Goal: Task Accomplishment & Management: Complete application form

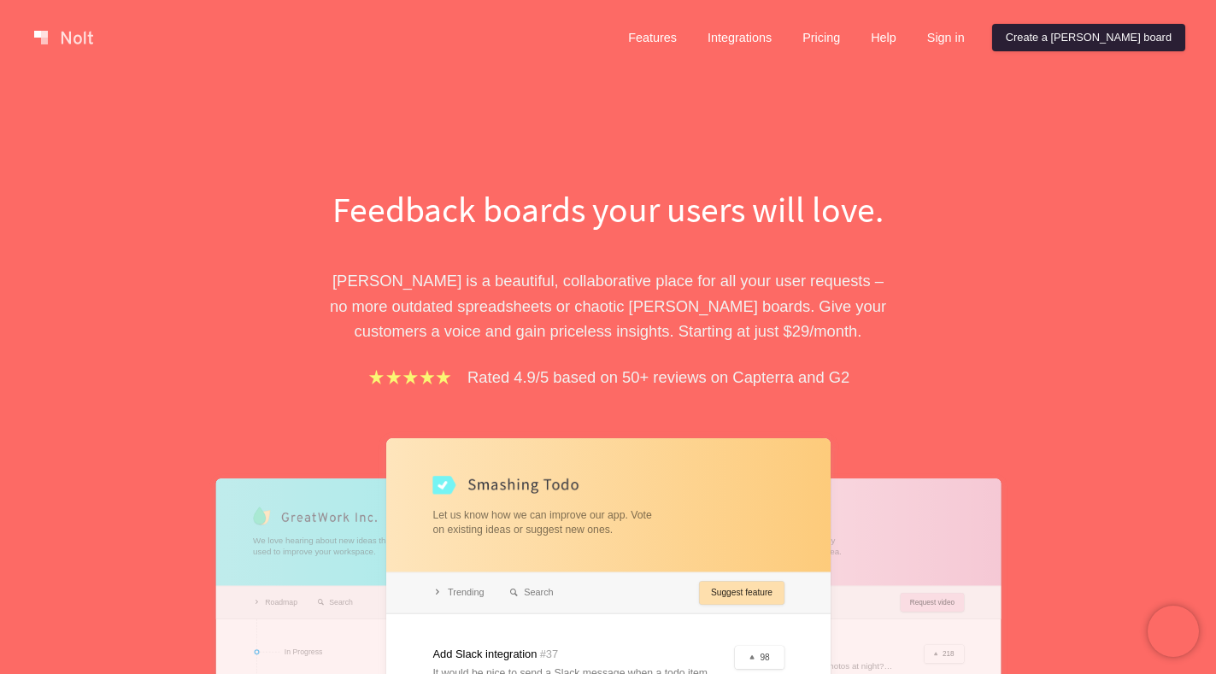
click at [1118, 30] on link "Create a [PERSON_NAME] board" at bounding box center [1088, 37] width 193 height 27
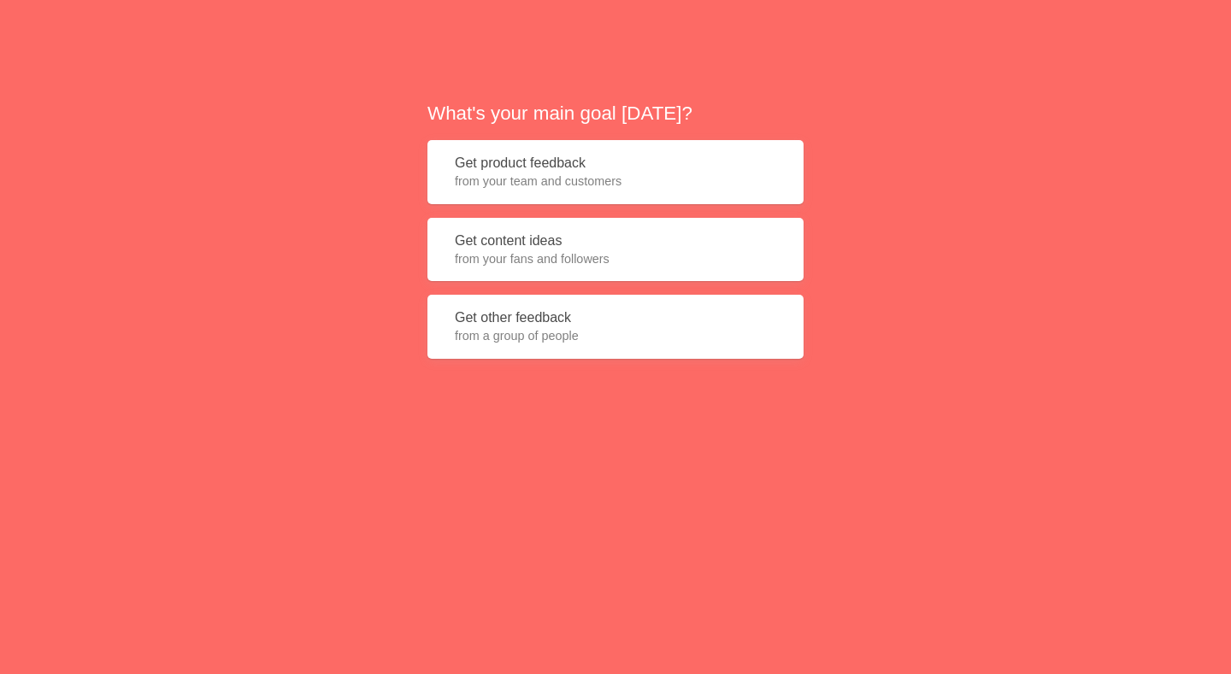
click at [606, 169] on button "Get product feedback from your team and customers" at bounding box center [615, 172] width 376 height 64
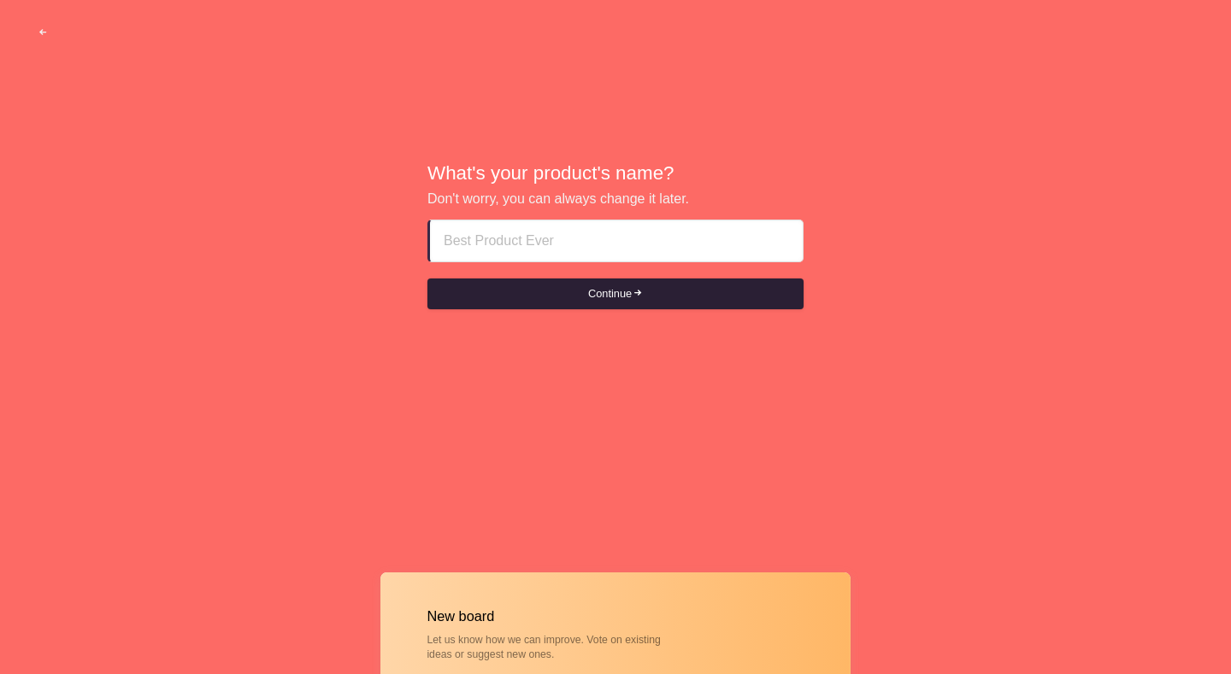
paste input "escort girl abu dhabi Premium+͎9͎7͎1͎5͎6͎3͎5͎5͎0͎1͎6͎3͎"
click at [601, 291] on button "Continue" at bounding box center [615, 294] width 376 height 31
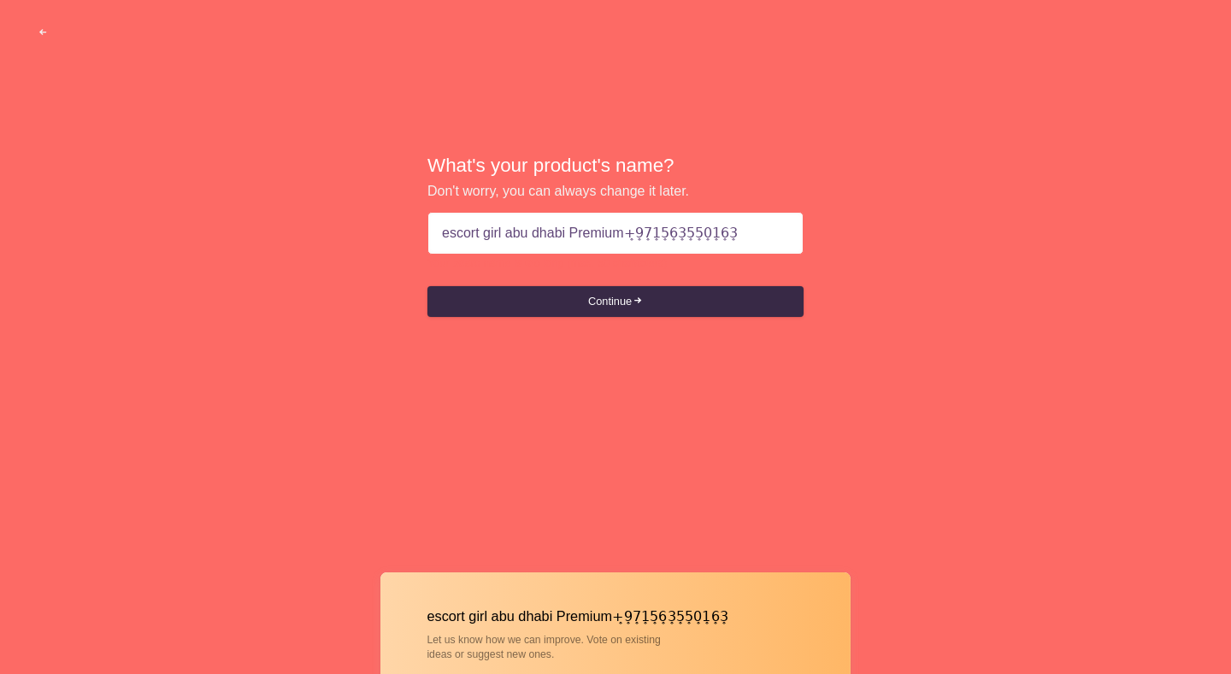
click at [606, 317] on div "What's your product's name? Don't worry, you can always change it later. escort…" at bounding box center [615, 236] width 376 height 168
drag, startPoint x: 624, startPoint y: 238, endPoint x: 1006, endPoint y: 237, distance: 382.0
click at [1006, 237] on div "What's your product's name? Don't worry, you can always change it later. escort…" at bounding box center [615, 236] width 1231 height 472
type input "escort girl [GEOGRAPHIC_DATA] Premium+971563550163"
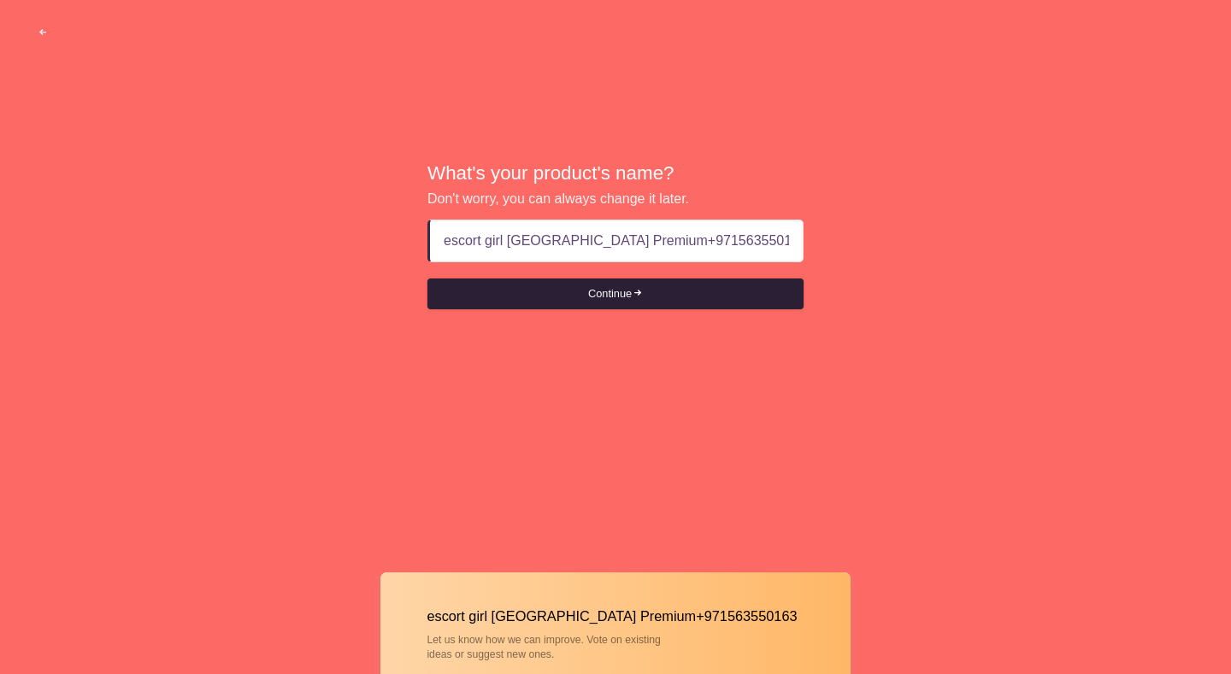
click at [595, 297] on button "Continue" at bounding box center [615, 294] width 376 height 31
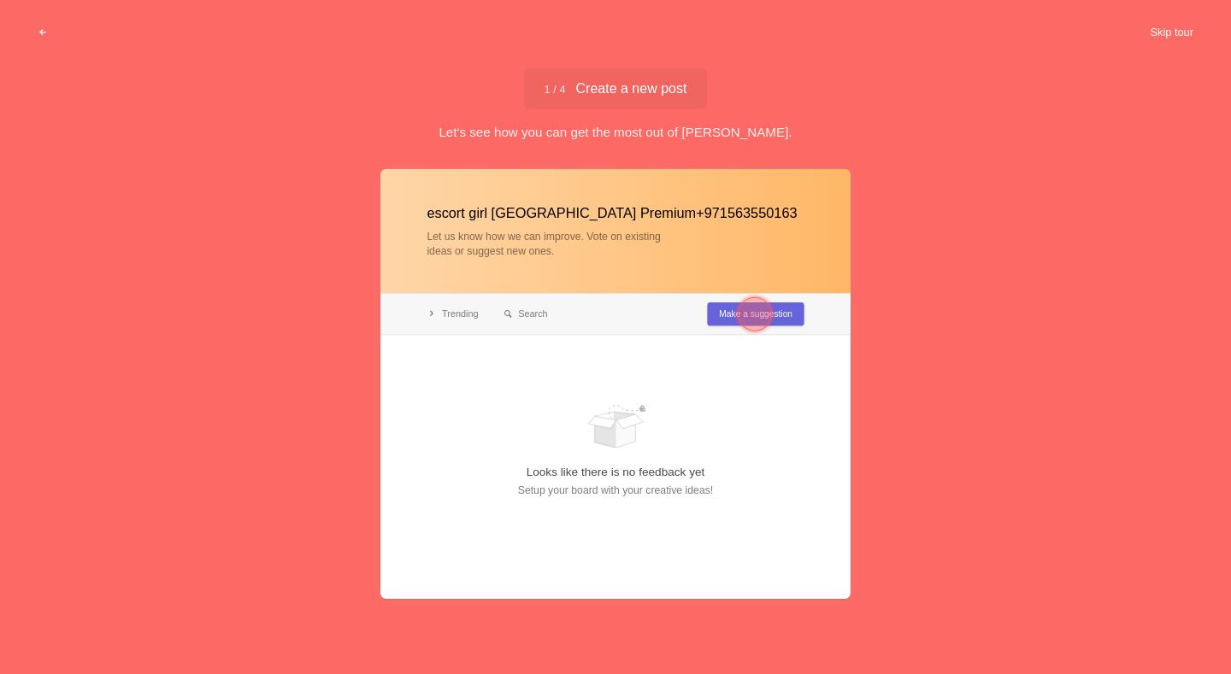
click at [1160, 32] on button "Skip tour" at bounding box center [1171, 32] width 85 height 31
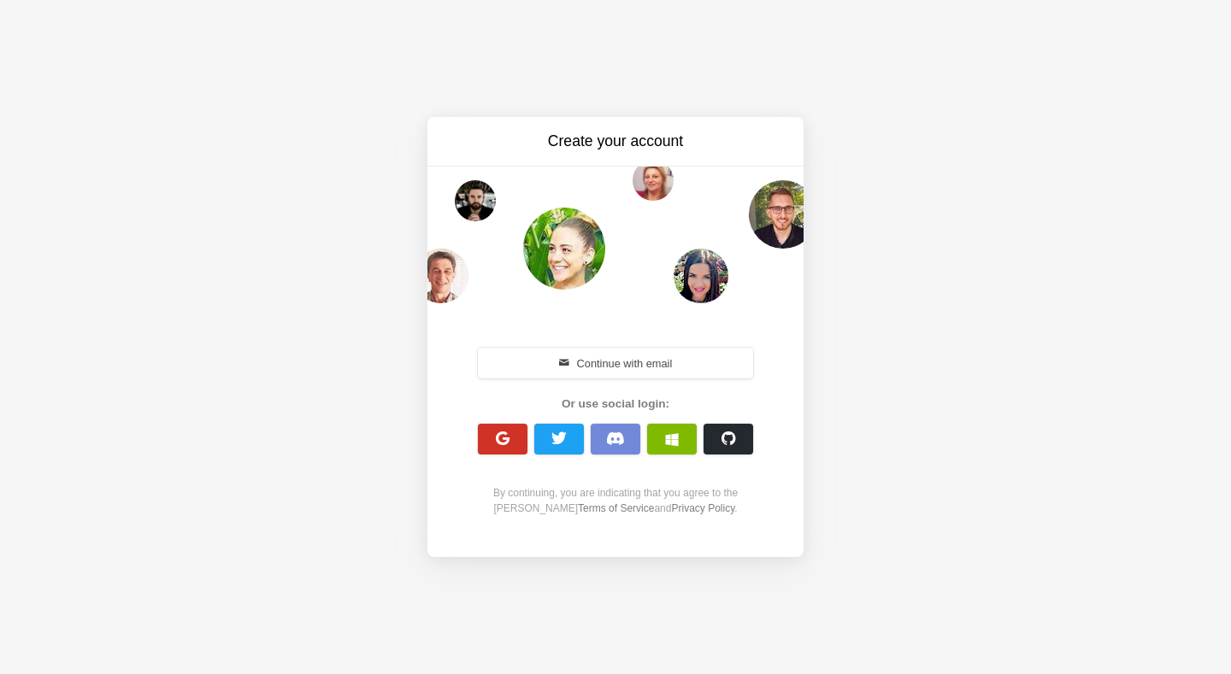
click at [499, 438] on span "button" at bounding box center [503, 439] width 16 height 16
